Goal: Task Accomplishment & Management: Use online tool/utility

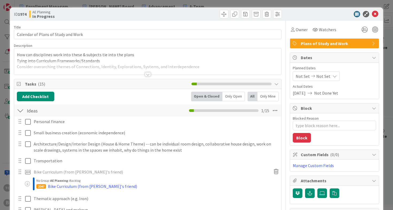
type textarea "x"
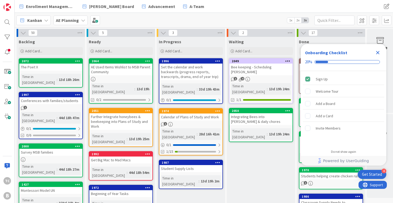
click at [378, 54] on icon "Close Checklist" at bounding box center [377, 52] width 3 height 3
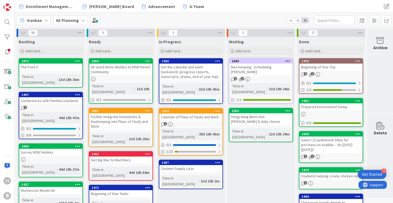
click at [72, 18] on b "AE Planning" at bounding box center [67, 20] width 23 height 5
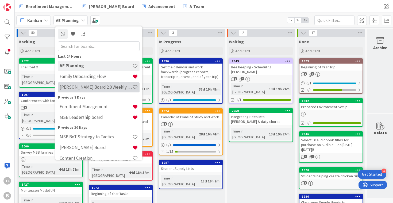
click at [88, 86] on h4 "Todd's Board 2.0 Weekly Planning" at bounding box center [96, 86] width 73 height 5
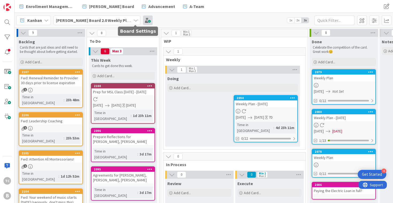
click at [143, 18] on span at bounding box center [148, 20] width 10 height 10
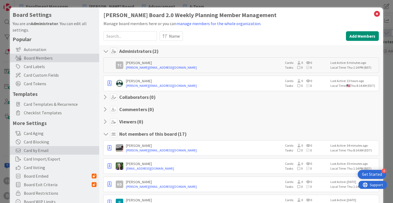
click at [37, 148] on span "Card by Email" at bounding box center [60, 150] width 73 height 6
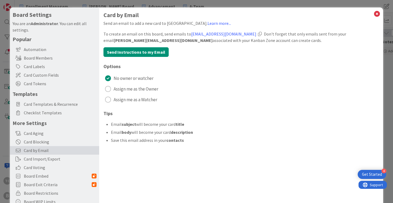
click at [261, 34] on div at bounding box center [260, 34] width 4 height 4
click at [377, 12] on icon at bounding box center [376, 13] width 7 height 7
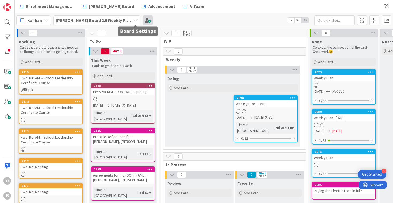
click at [143, 19] on span at bounding box center [148, 20] width 10 height 10
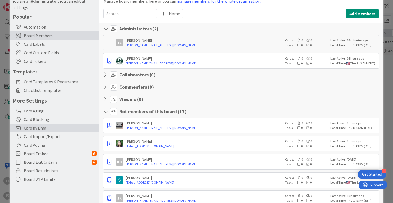
click at [43, 128] on span "Card by Email" at bounding box center [60, 128] width 73 height 6
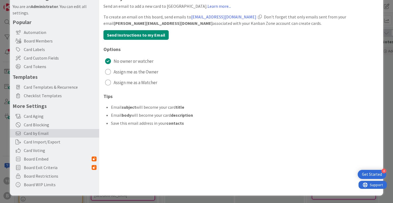
click at [261, 15] on div at bounding box center [260, 17] width 4 height 4
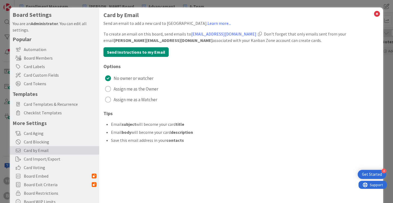
scroll to position [0, 0]
click at [261, 33] on div at bounding box center [260, 34] width 4 height 4
